Goal: Information Seeking & Learning: Learn about a topic

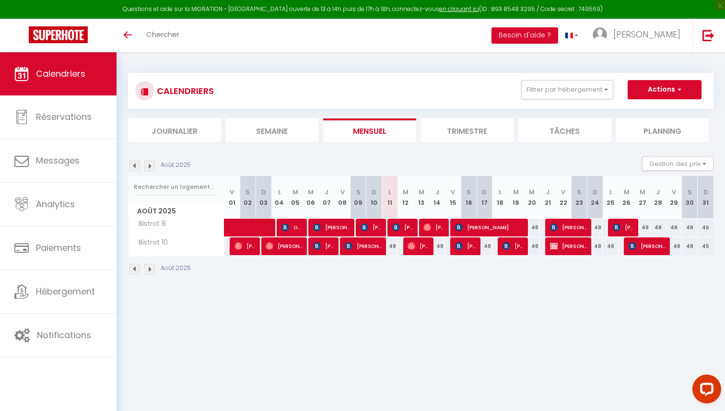
click at [137, 165] on img at bounding box center [134, 166] width 11 height 11
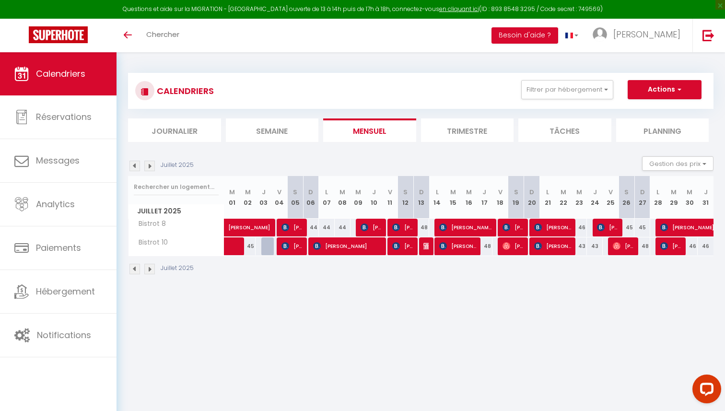
click at [150, 171] on img at bounding box center [149, 166] width 11 height 11
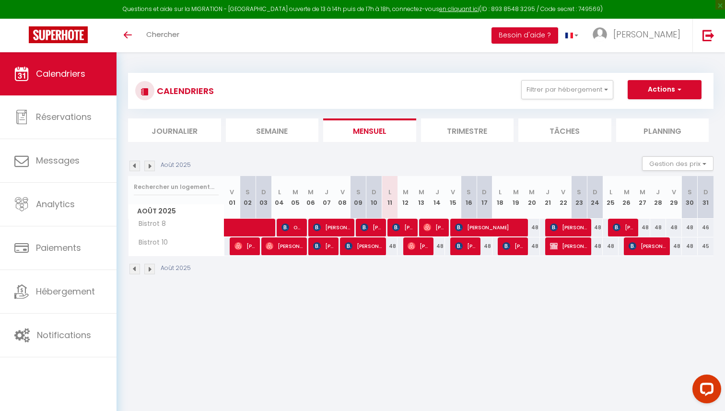
click at [134, 168] on img at bounding box center [134, 166] width 11 height 11
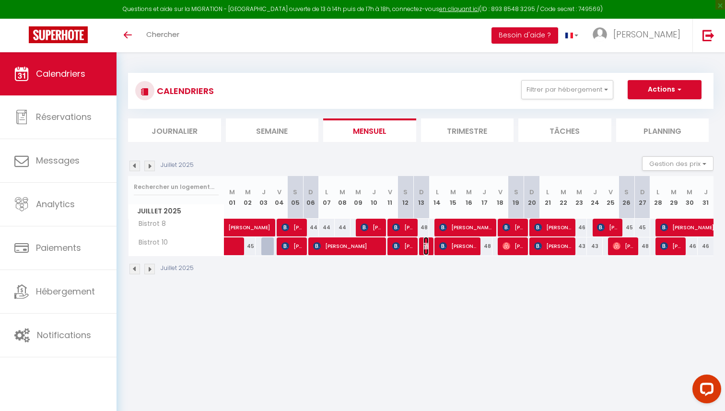
click at [427, 245] on img at bounding box center [427, 246] width 8 height 8
select select "OK"
select select "KO"
select select "1"
select select "0"
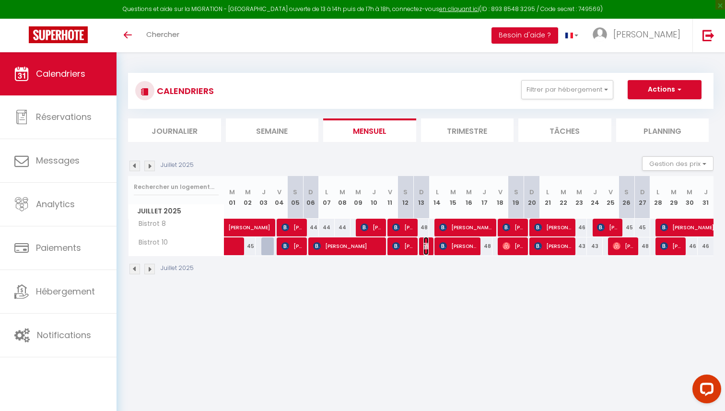
select select "0"
select select
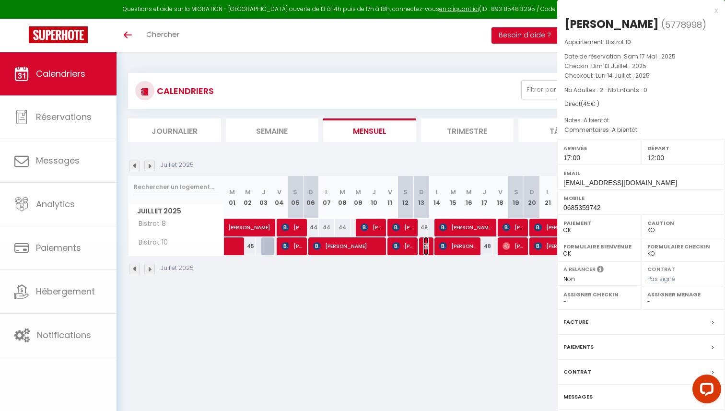
select select "38437"
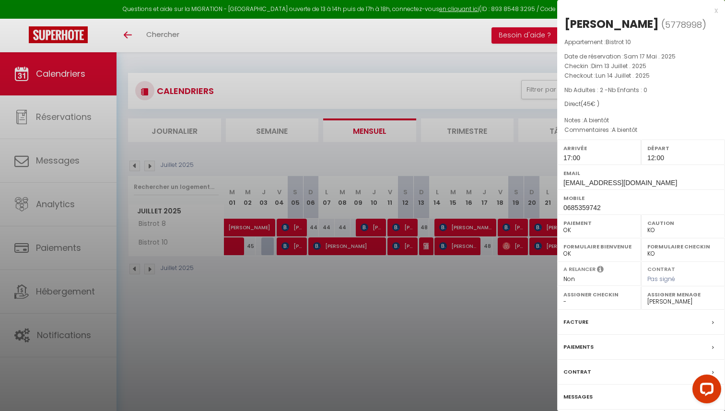
click at [413, 280] on div at bounding box center [362, 205] width 725 height 411
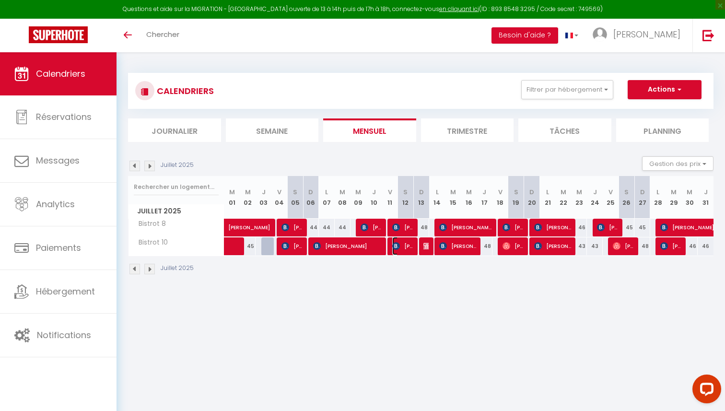
click at [404, 249] on span "[PERSON_NAME]" at bounding box center [402, 246] width 21 height 18
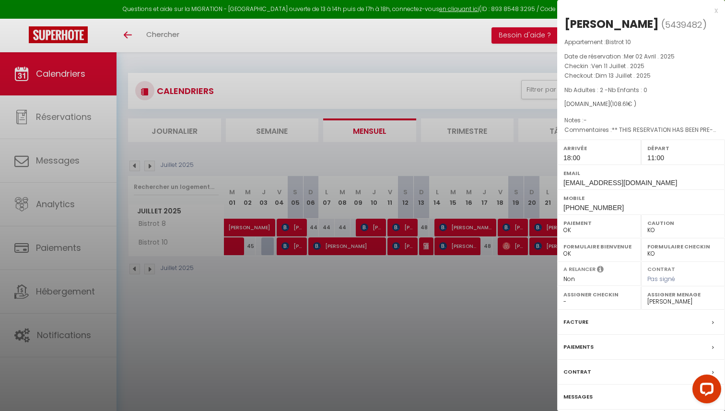
click at [401, 273] on div at bounding box center [362, 205] width 725 height 411
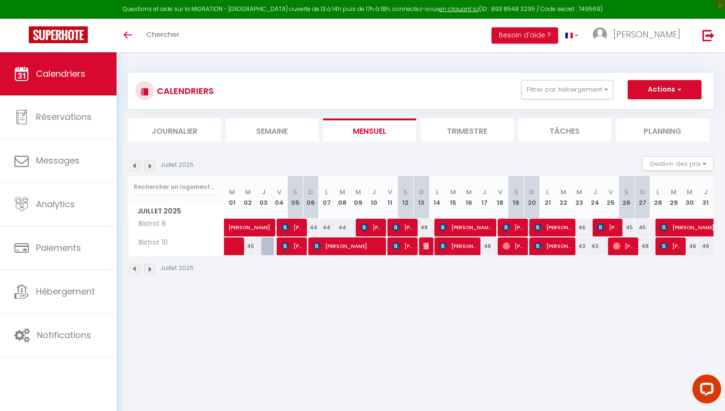
click at [150, 166] on img at bounding box center [149, 166] width 11 height 11
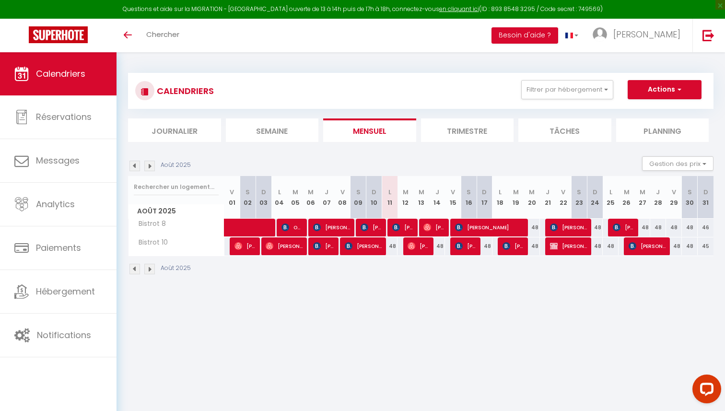
click at [139, 169] on img at bounding box center [134, 166] width 11 height 11
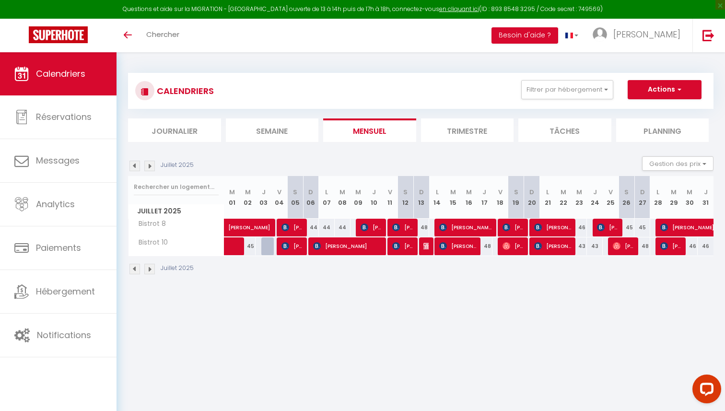
click at [147, 165] on img at bounding box center [149, 166] width 11 height 11
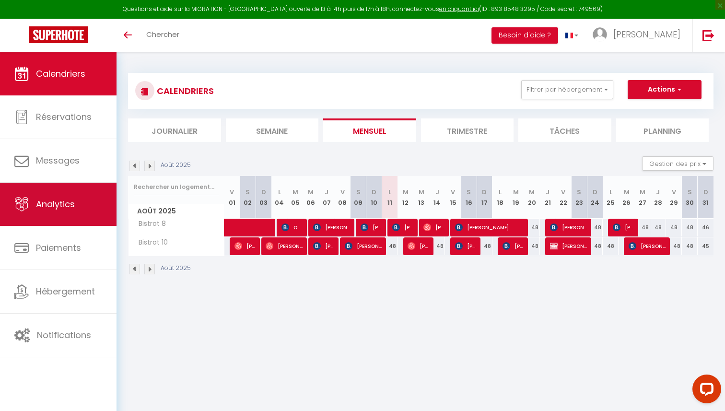
click at [75, 202] on span "Analytics" at bounding box center [55, 204] width 39 height 12
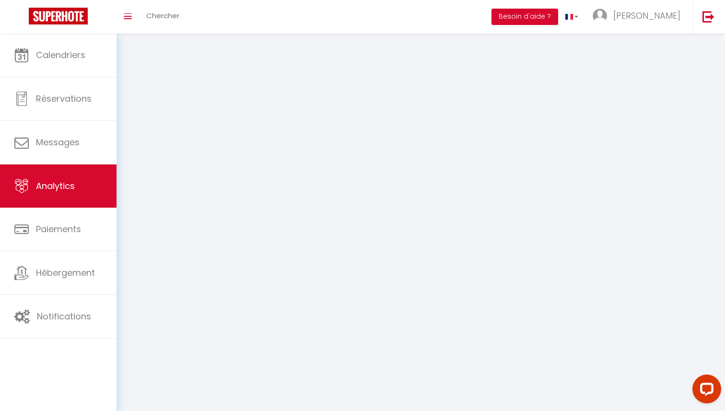
select select "2025"
select select "8"
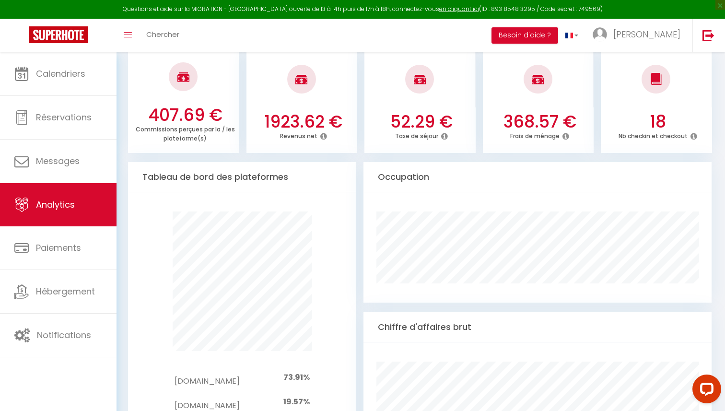
scroll to position [396, 0]
click at [566, 137] on icon at bounding box center [565, 135] width 7 height 8
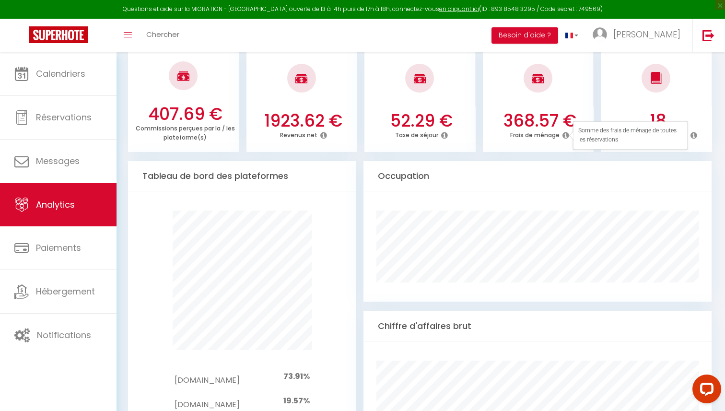
click at [566, 137] on icon at bounding box center [565, 135] width 7 height 8
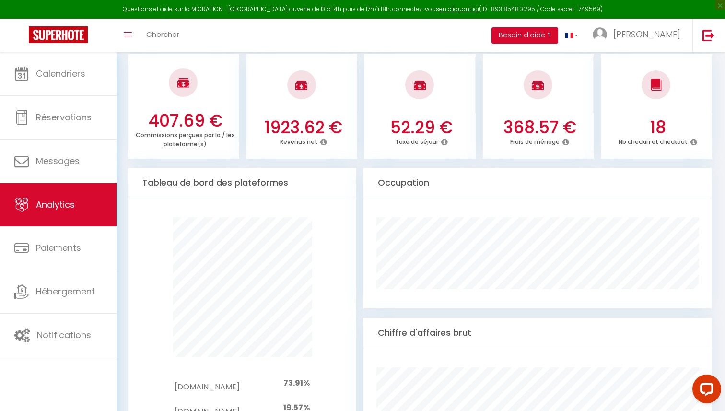
scroll to position [382, 0]
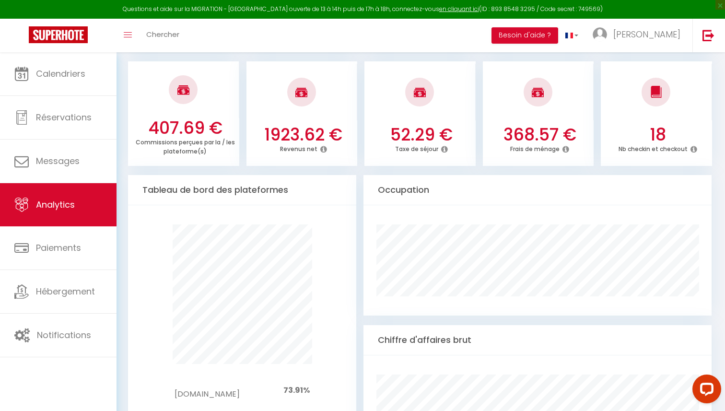
click at [542, 85] on div at bounding box center [538, 92] width 29 height 29
click at [527, 133] on h3 "368.57 €" at bounding box center [539, 135] width 103 height 20
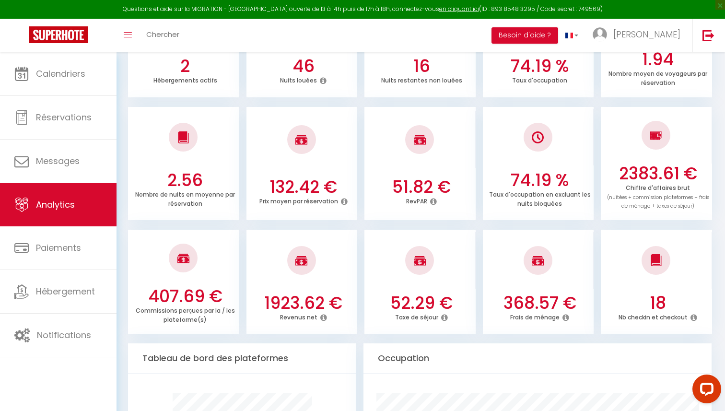
scroll to position [0, 0]
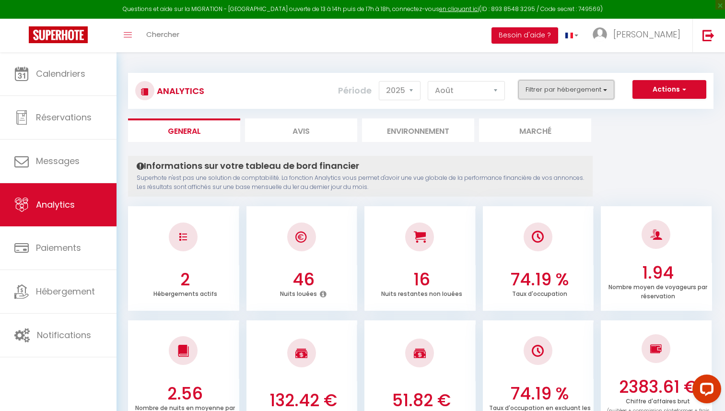
click at [552, 95] on button "Filtrer par hébergement" at bounding box center [566, 89] width 96 height 19
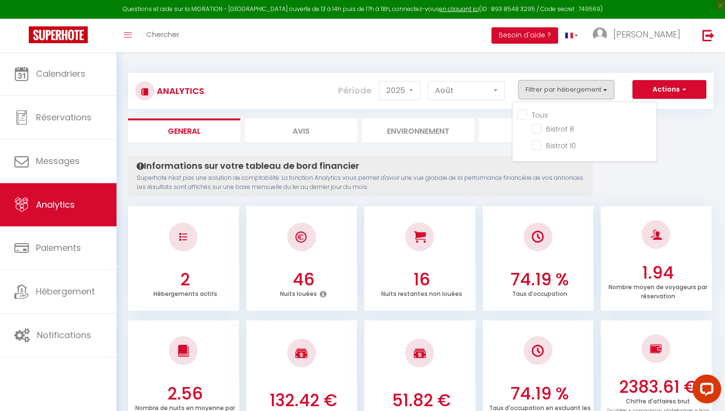
click at [524, 110] on input "Tous" at bounding box center [586, 114] width 139 height 10
checkbox input "true"
checkbox 8 "true"
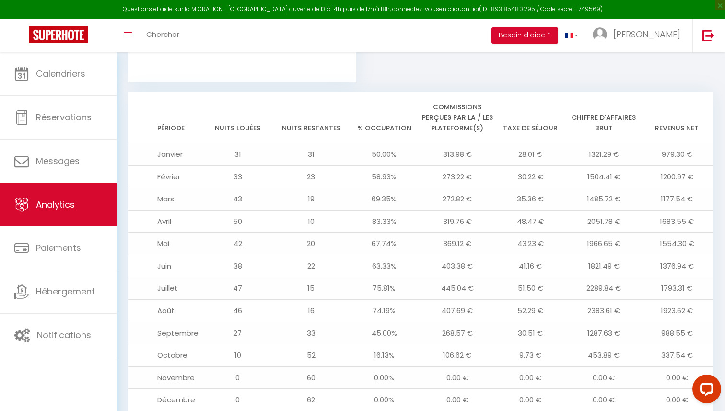
scroll to position [1055, 0]
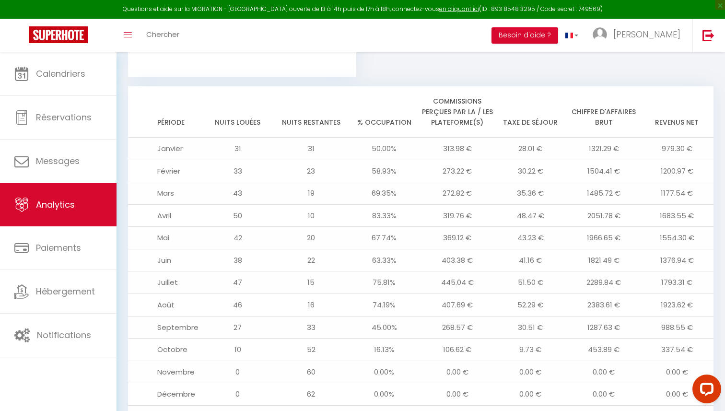
click at [596, 138] on td "1321.29 €" at bounding box center [603, 149] width 73 height 23
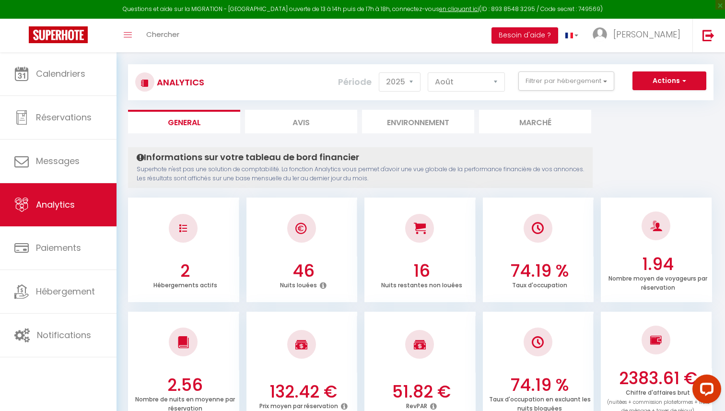
scroll to position [0, 0]
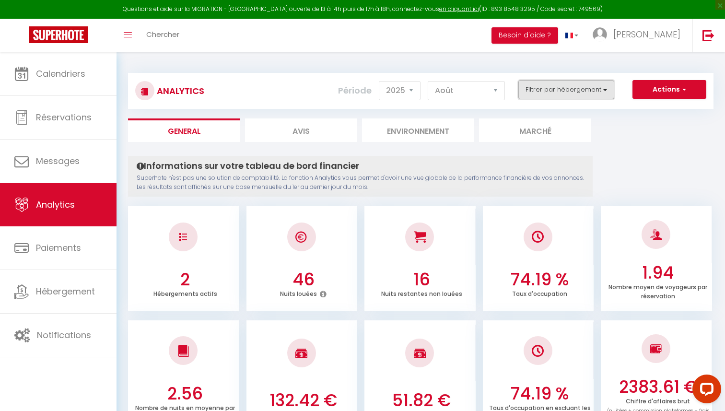
click at [574, 93] on button "Filtrer par hébergement" at bounding box center [566, 89] width 96 height 19
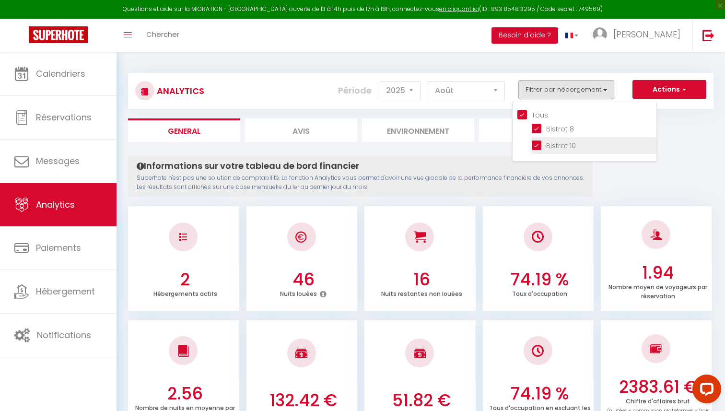
click at [543, 144] on 10 "checkbox" at bounding box center [594, 145] width 125 height 10
checkbox 10 "false"
checkbox input "false"
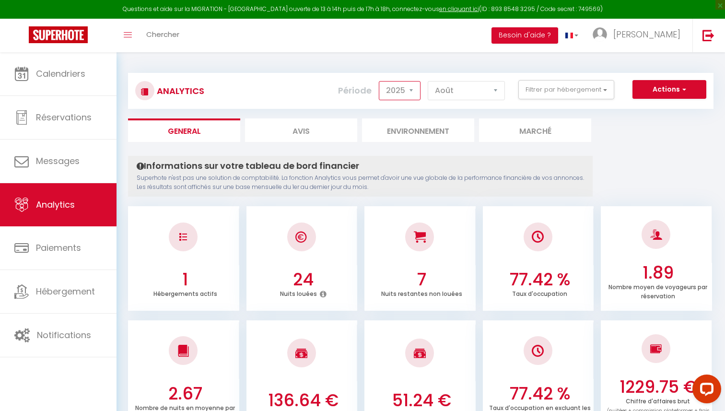
click at [415, 94] on select "2014 2015 2016 2017 2018 2019 2020 2021 2022 2023 2024 2025 2026 2027" at bounding box center [400, 90] width 42 height 19
select select "2024"
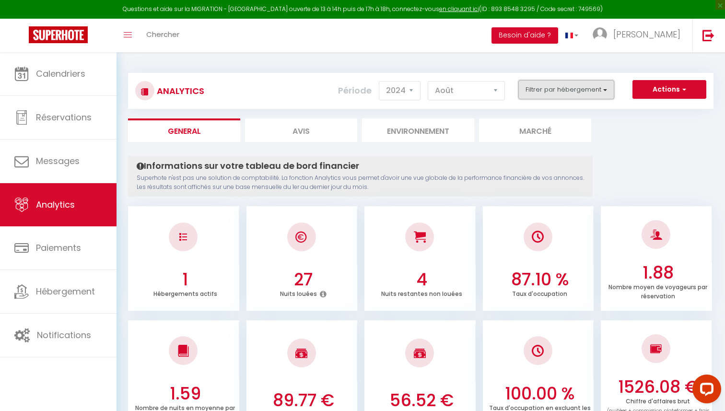
click at [583, 96] on button "Filtrer par hébergement" at bounding box center [566, 89] width 96 height 19
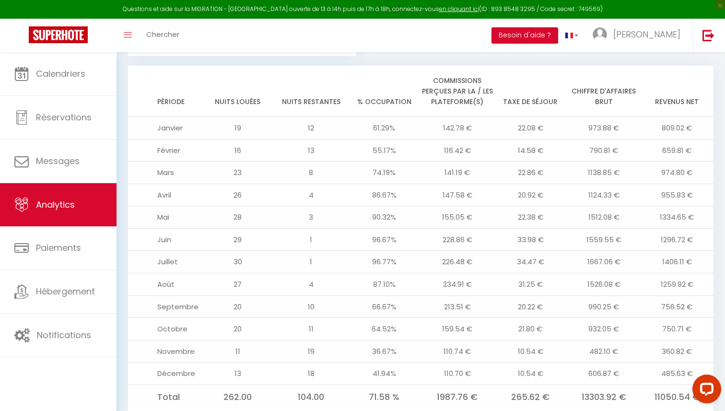
scroll to position [1042, 0]
click at [639, 272] on td "1526.08 €" at bounding box center [603, 283] width 73 height 23
click at [638, 295] on td "990.25 €" at bounding box center [603, 306] width 73 height 23
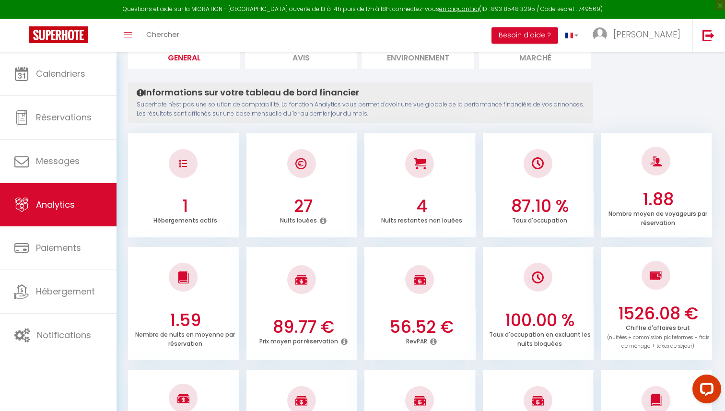
scroll to position [0, 0]
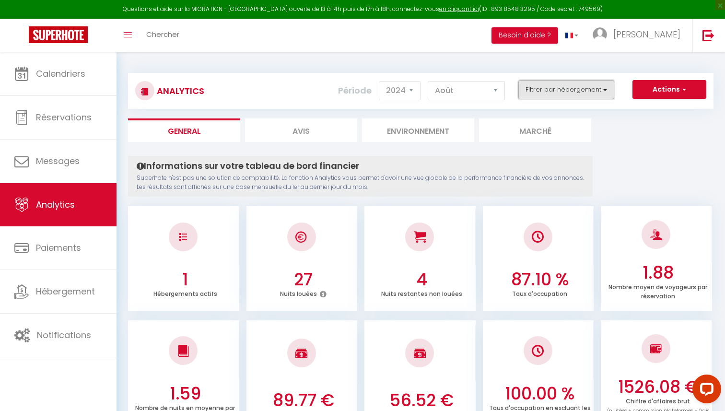
click at [583, 83] on button "Filtrer par hébergement" at bounding box center [566, 89] width 96 height 19
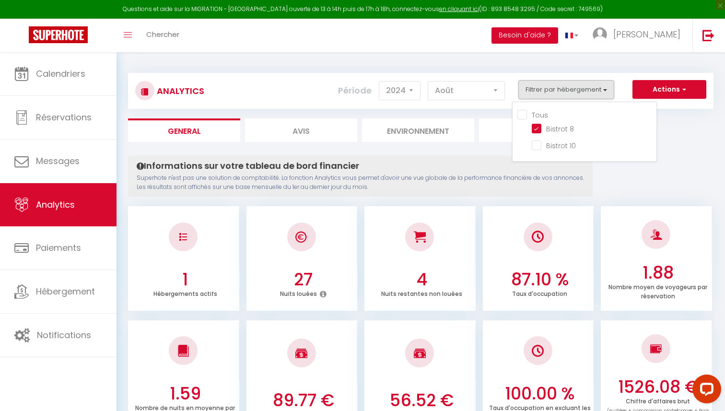
click at [527, 114] on input "Tous" at bounding box center [586, 114] width 139 height 10
checkbox input "true"
checkbox 10 "true"
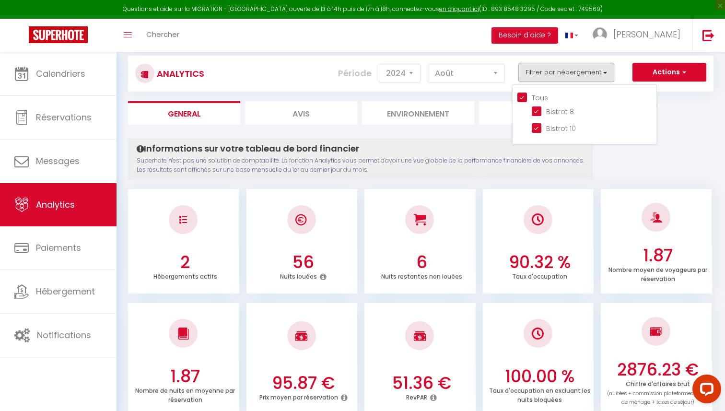
scroll to position [18, 0]
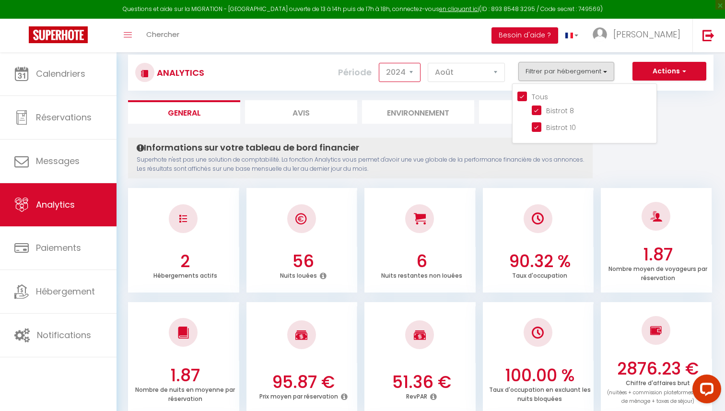
click at [406, 69] on select "2014 2015 2016 2017 2018 2019 2020 2021 2022 2023 2024 2025 2026 2027" at bounding box center [400, 72] width 42 height 19
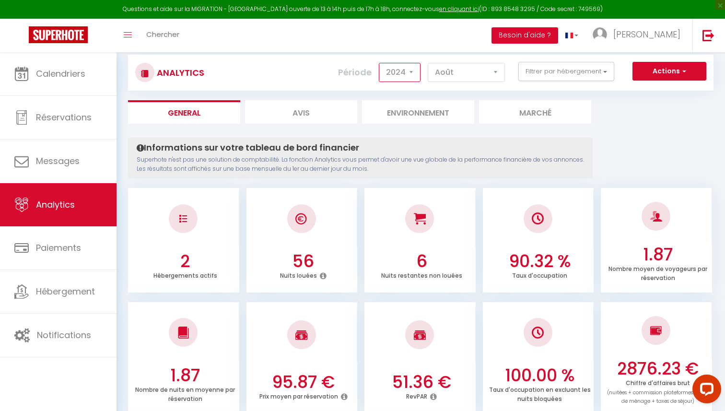
select select "2025"
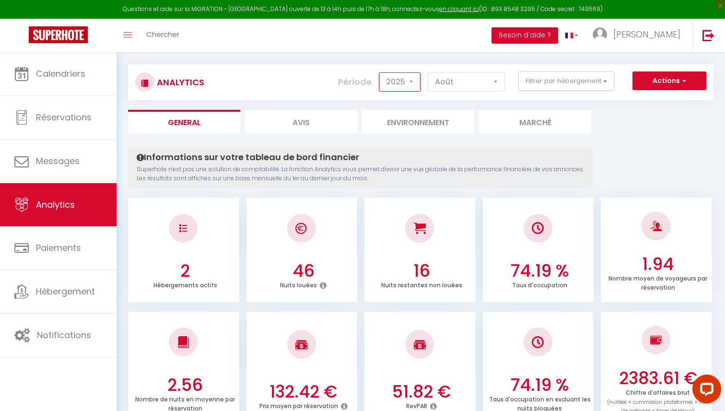
scroll to position [0, 0]
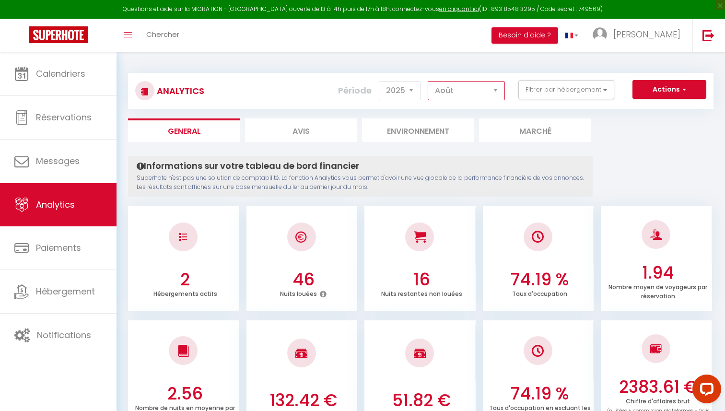
click at [453, 93] on select "[PERSON_NAME] Mars Avril Mai Juin Juillet Août Septembre Octobre Novembre Décem…" at bounding box center [466, 90] width 77 height 19
select select "7"
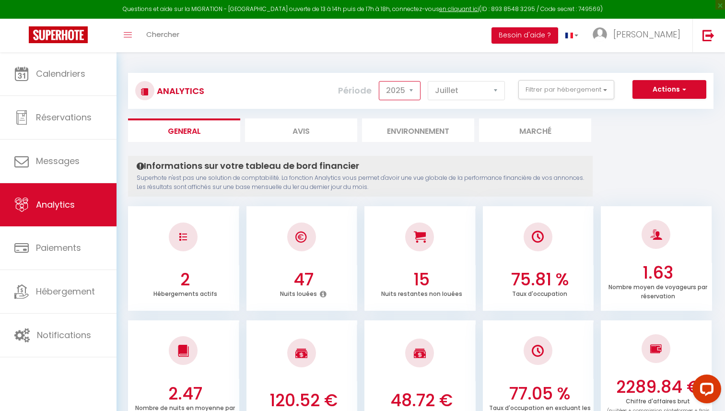
click at [409, 98] on select "2014 2015 2016 2017 2018 2019 2020 2021 2022 2023 2024 2025 2026 2027" at bounding box center [400, 90] width 42 height 19
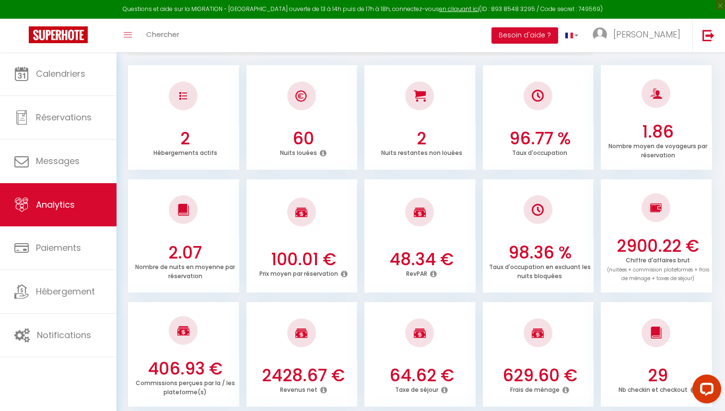
scroll to position [137, 0]
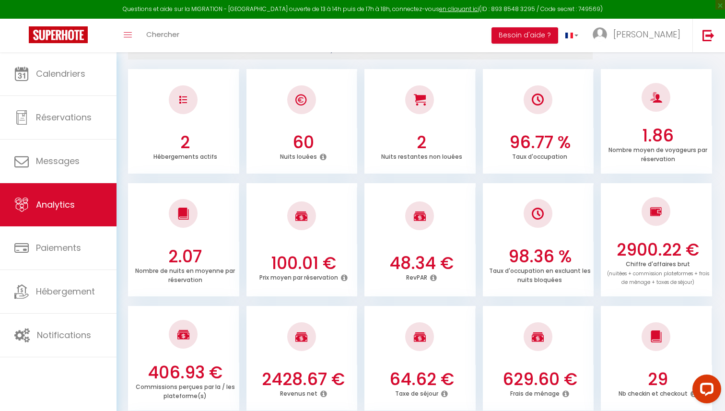
click at [421, 176] on div "2.07 Nombre de nuits en moyenne par réservation 100.01 € Prix moyen par réserva…" at bounding box center [420, 235] width 585 height 123
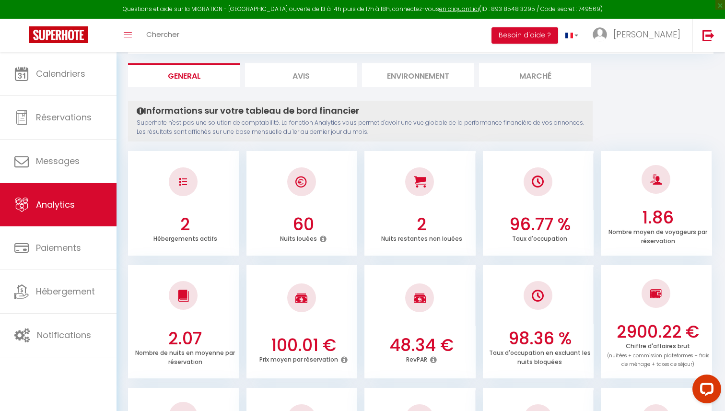
scroll to position [0, 0]
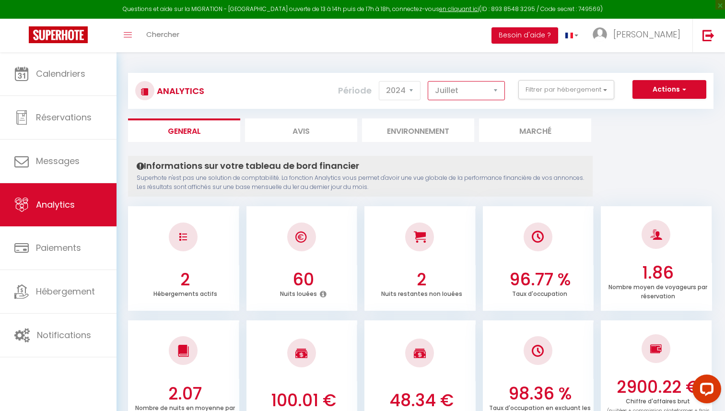
click at [437, 91] on select "[PERSON_NAME] Mars Avril Mai Juin Juillet Août Septembre Octobre Novembre Décem…" at bounding box center [466, 90] width 77 height 19
click at [406, 88] on select "2014 2015 2016 2017 2018 2019 2020 2021 2022 2023 2024 2025 2026 2027" at bounding box center [400, 90] width 42 height 19
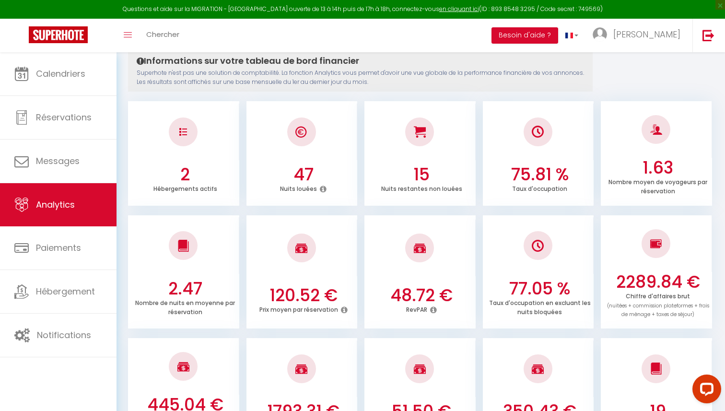
scroll to position [106, 0]
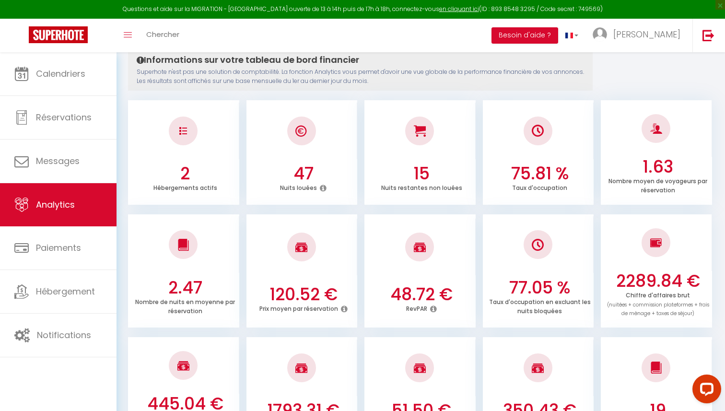
click at [342, 307] on icon at bounding box center [344, 309] width 7 height 8
click at [360, 260] on ul "2.47 Nombre de nuits en moyenne par réservation 120.52 € Prix moyen par réserva…" at bounding box center [420, 270] width 585 height 116
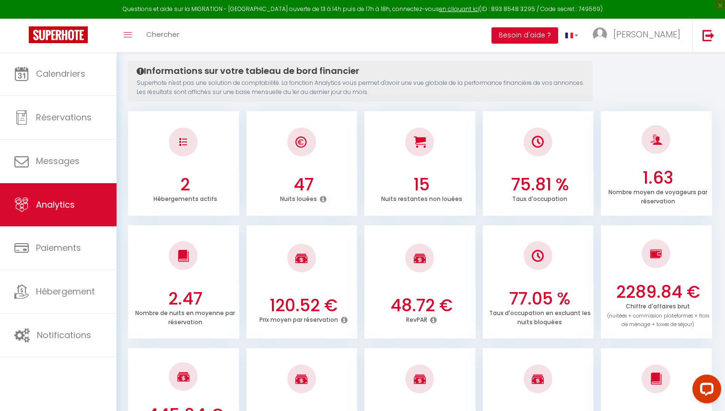
scroll to position [30, 0]
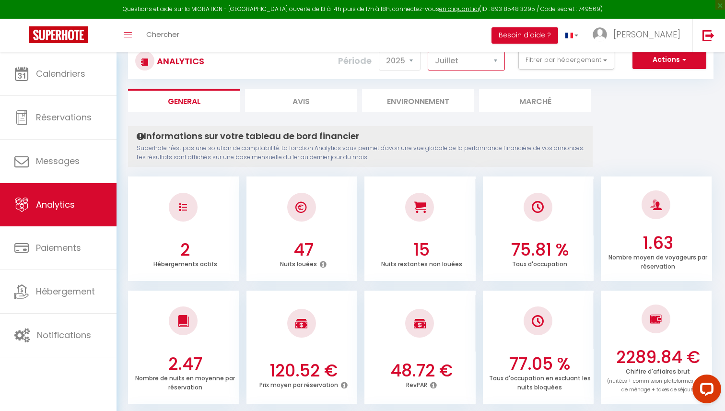
click at [441, 67] on select "[PERSON_NAME] Mars Avril Mai Juin Juillet Août Septembre Octobre Novembre Décem…" at bounding box center [466, 60] width 77 height 19
click at [398, 68] on select "2014 2015 2016 2017 2018 2019 2020 2021 2022 2023 2024 2025 2026 2027" at bounding box center [400, 60] width 42 height 19
click at [398, 59] on select "2014 2015 2016 2017 2018 2019 2020 2021 2022 2023 2024 2025 2026 2027" at bounding box center [400, 60] width 42 height 19
select select "2025"
click at [514, 102] on li "Marché" at bounding box center [535, 100] width 112 height 23
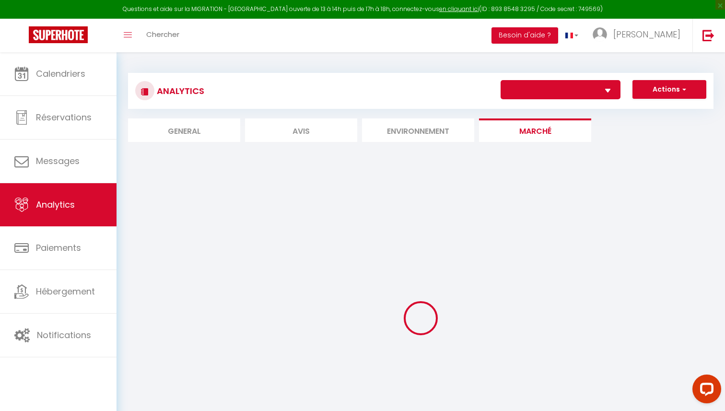
select select "14732"
select select "2"
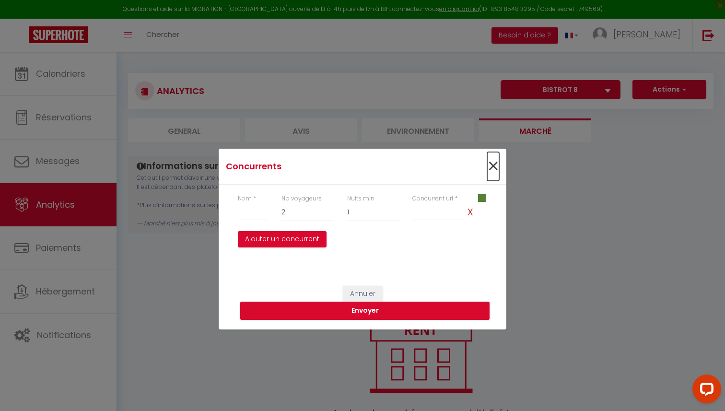
click at [494, 161] on span "×" at bounding box center [493, 166] width 12 height 29
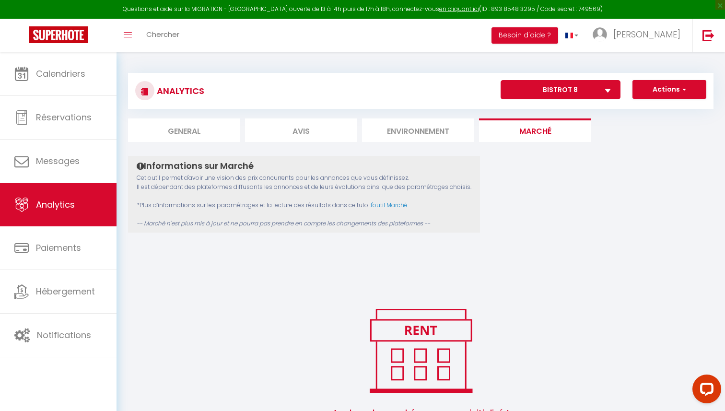
click at [437, 131] on li "Environnement" at bounding box center [418, 129] width 112 height 23
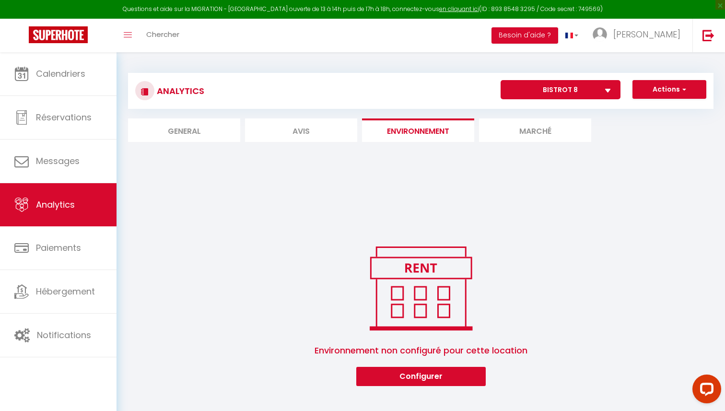
click at [331, 144] on div "Analytics Actions Génération SuperConciergerie Génération SuperAnalyzer Générat…" at bounding box center [420, 232] width 585 height 337
click at [326, 126] on li "Avis" at bounding box center [301, 129] width 112 height 23
select select "2025"
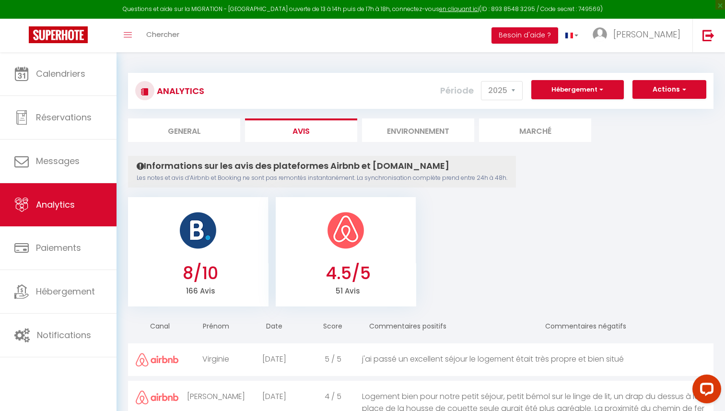
click at [282, 165] on h4 "Informations sur les avis des plateformes Airbnb et [DOMAIN_NAME]" at bounding box center [322, 166] width 371 height 11
click at [205, 282] on h3 "8/10" at bounding box center [200, 273] width 131 height 20
